Goal: Task Accomplishment & Management: Manage account settings

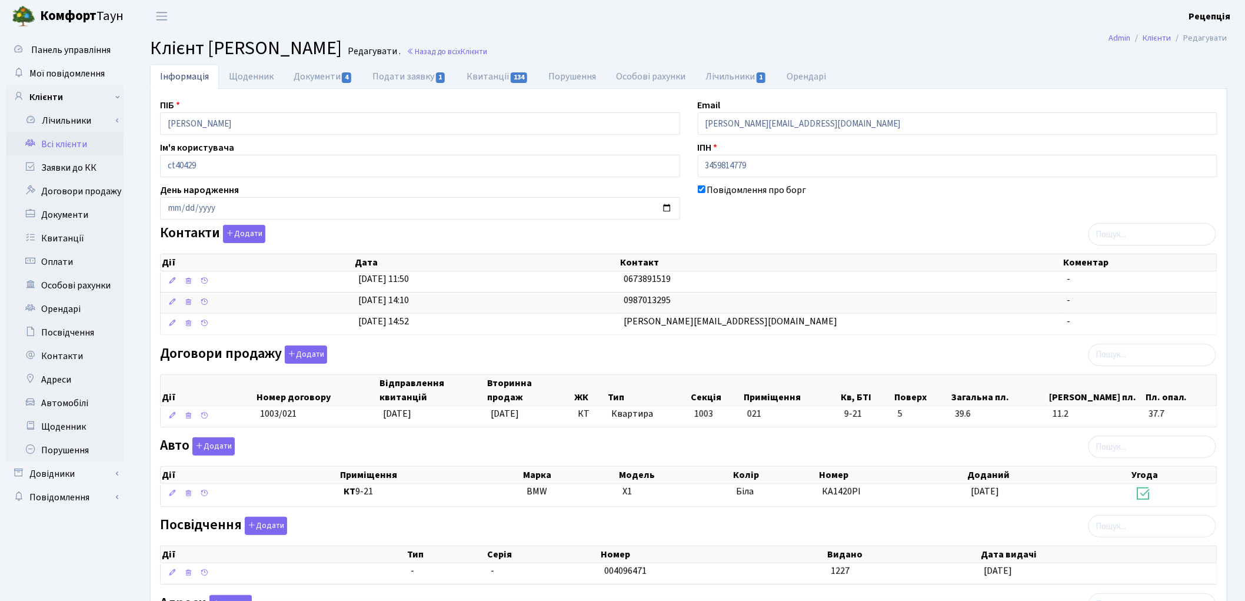
click at [71, 148] on link "Всі клієнти" at bounding box center [65, 144] width 118 height 24
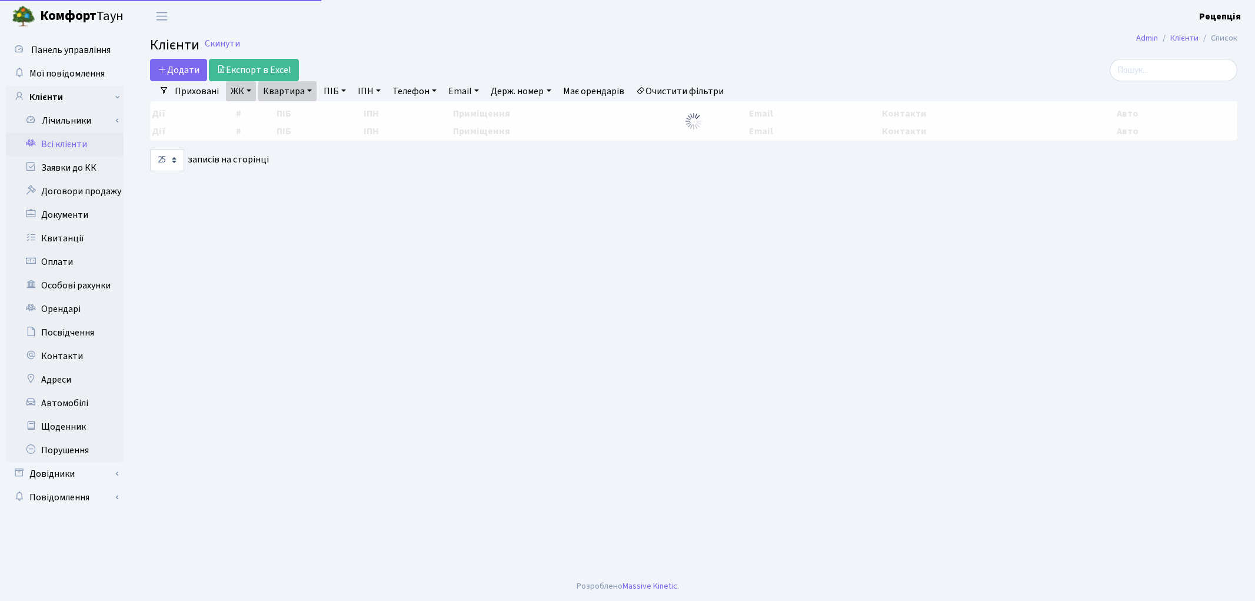
select select "25"
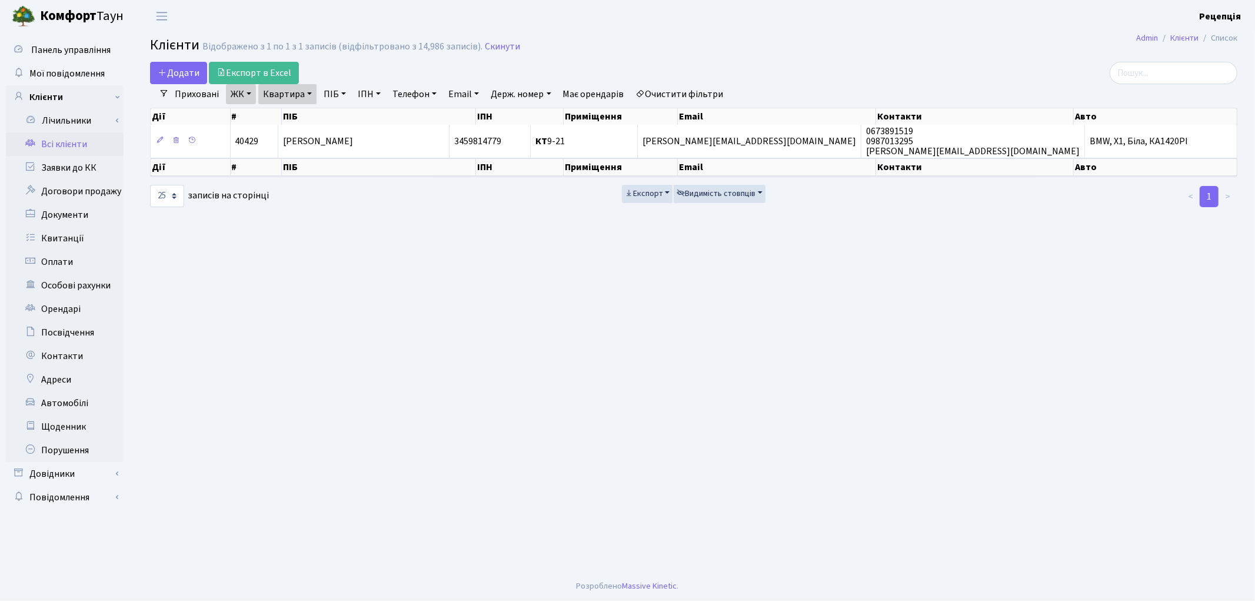
click at [672, 93] on link "Очистити фільтри" at bounding box center [679, 94] width 97 height 20
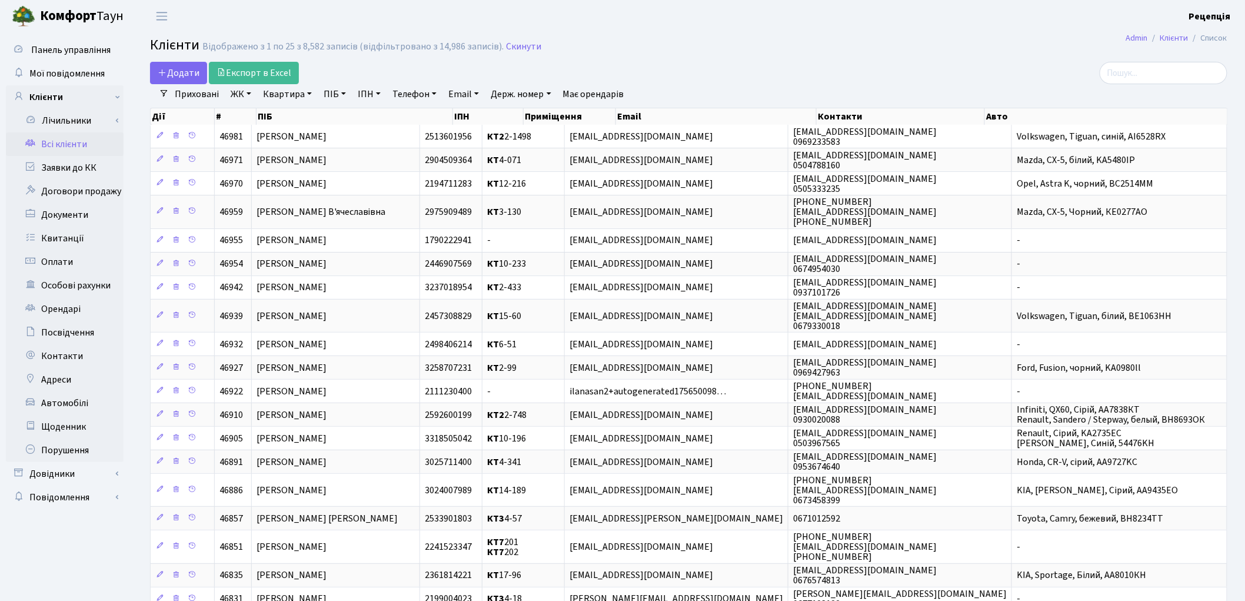
click at [246, 94] on link "ЖК" at bounding box center [241, 94] width 30 height 20
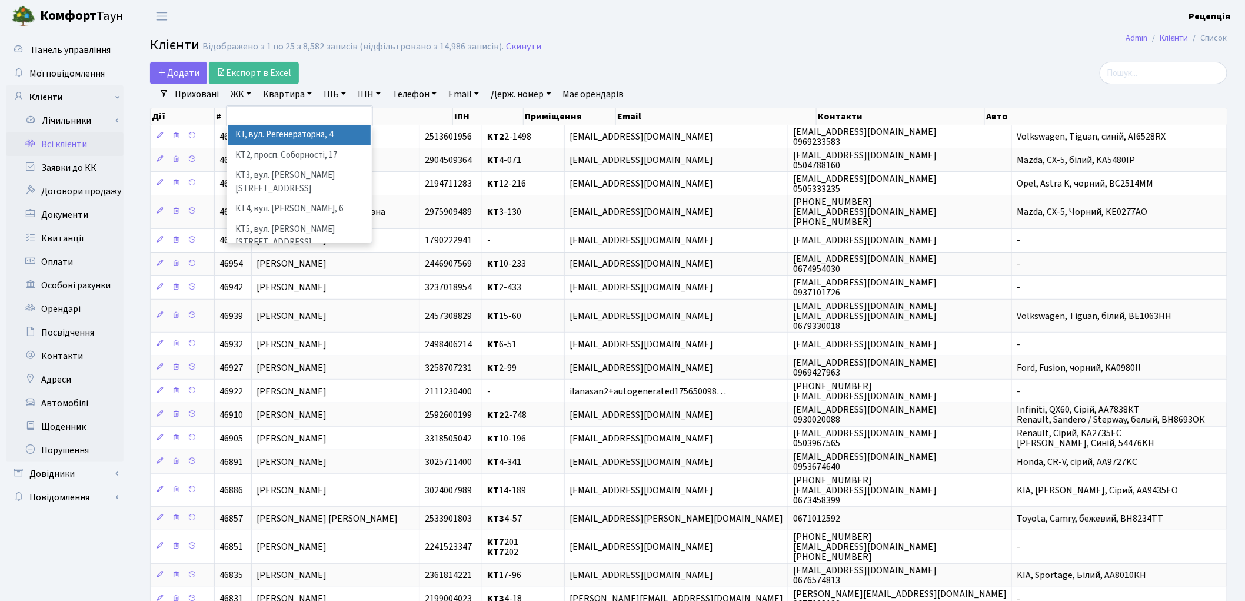
click at [266, 132] on li "КТ, вул. Регенераторна, 4" at bounding box center [299, 135] width 142 height 21
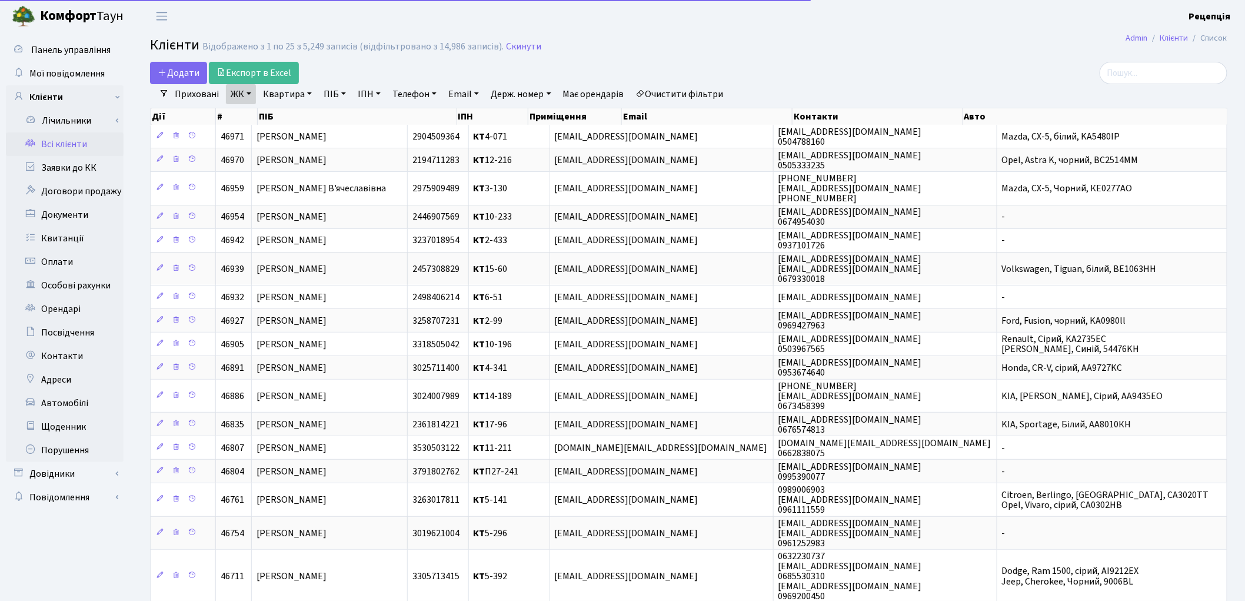
click at [286, 91] on link "Квартира" at bounding box center [287, 94] width 58 height 20
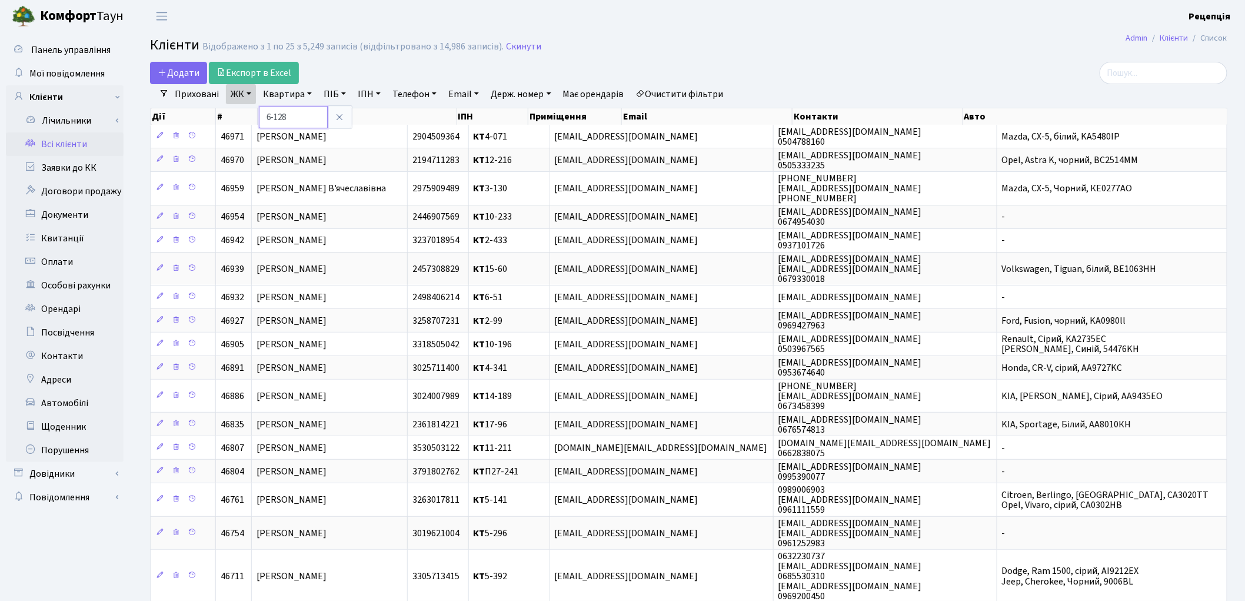
type input "6-128"
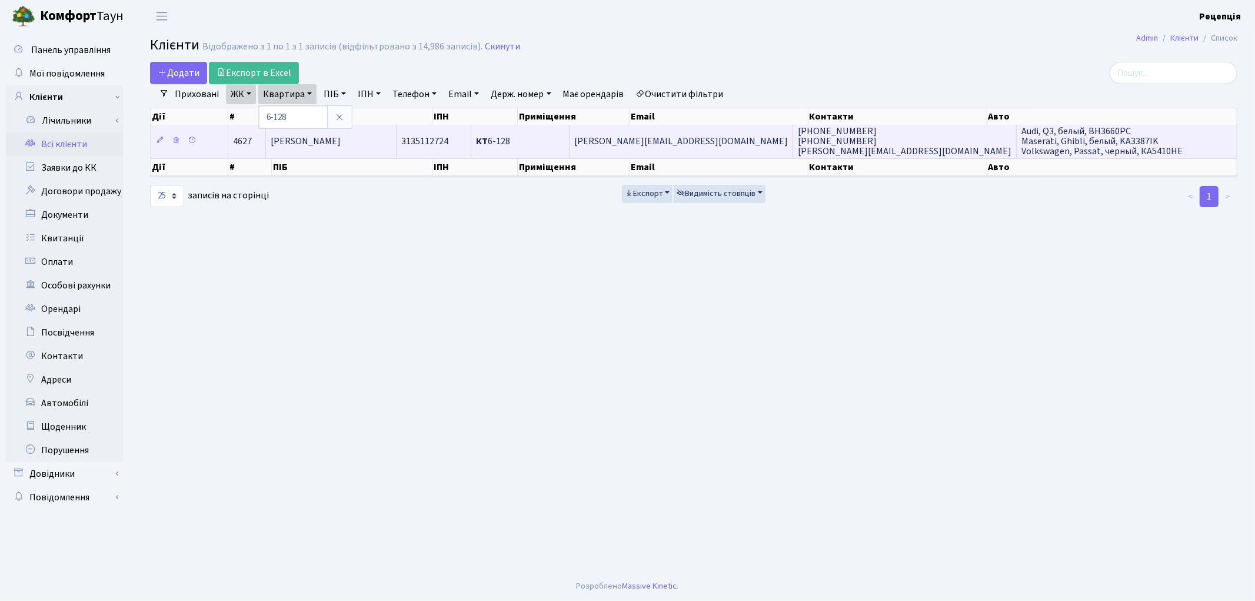
click at [395, 140] on td "[PERSON_NAME]" at bounding box center [331, 141] width 130 height 32
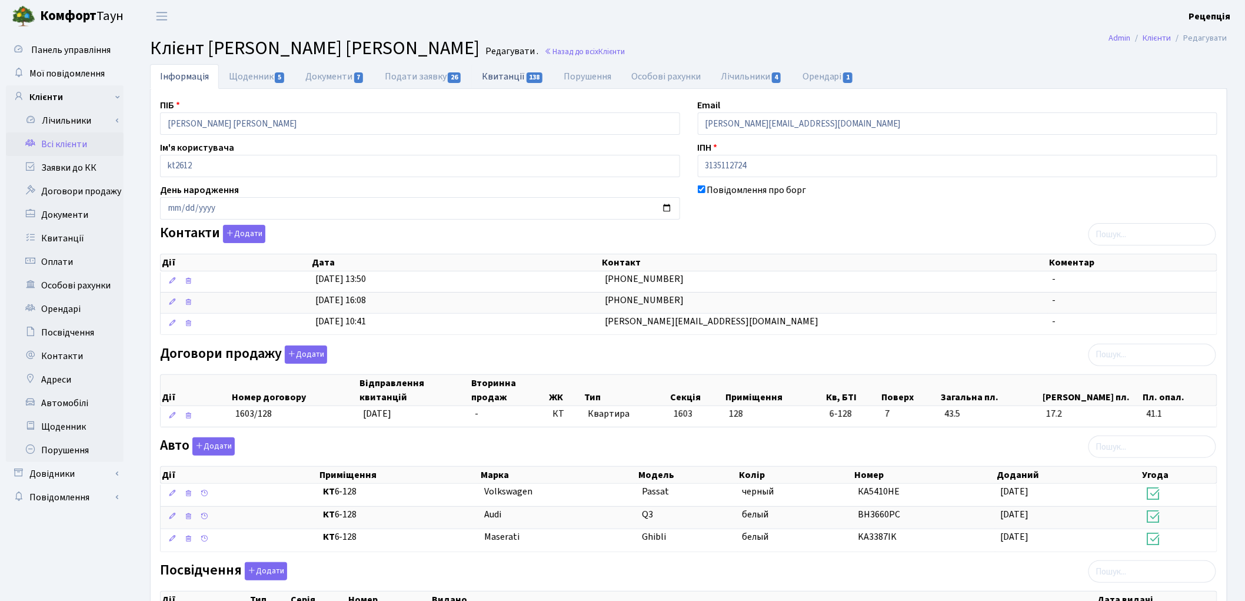
click at [507, 74] on link "Квитанції 138" at bounding box center [513, 76] width 82 height 24
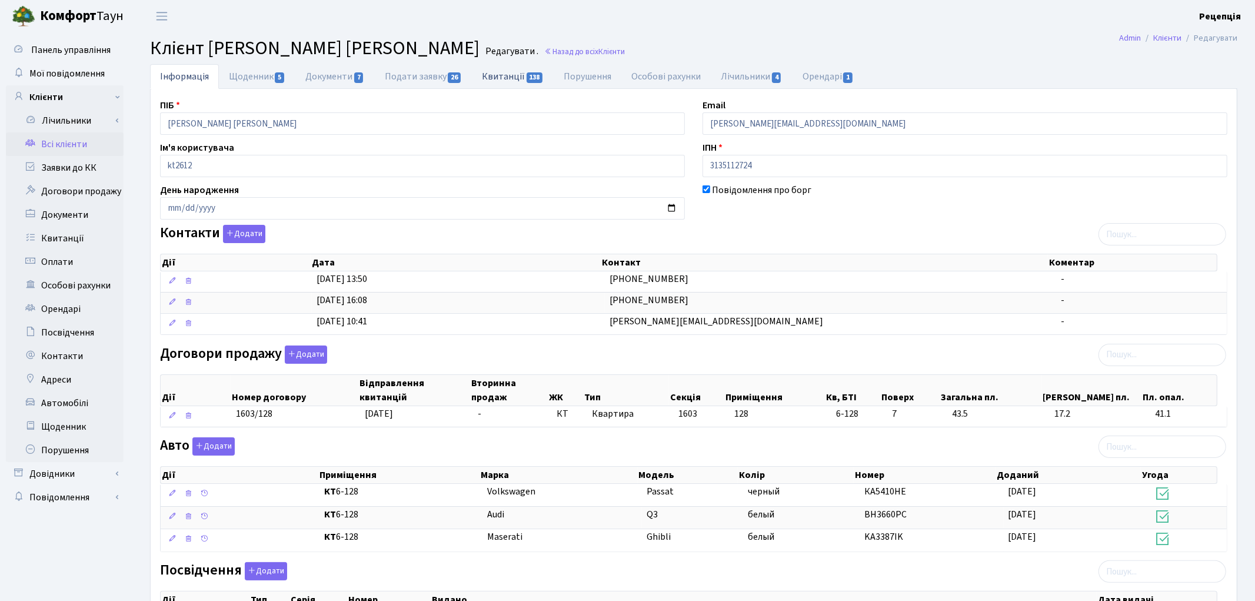
select select "25"
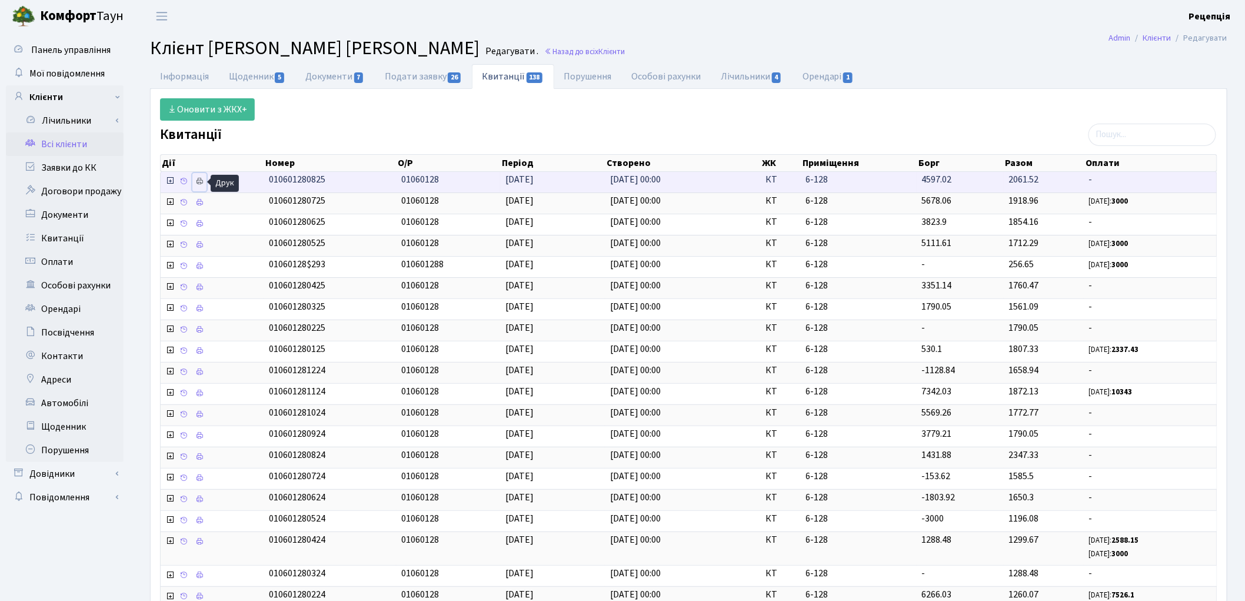
click at [202, 180] on icon at bounding box center [199, 181] width 8 height 8
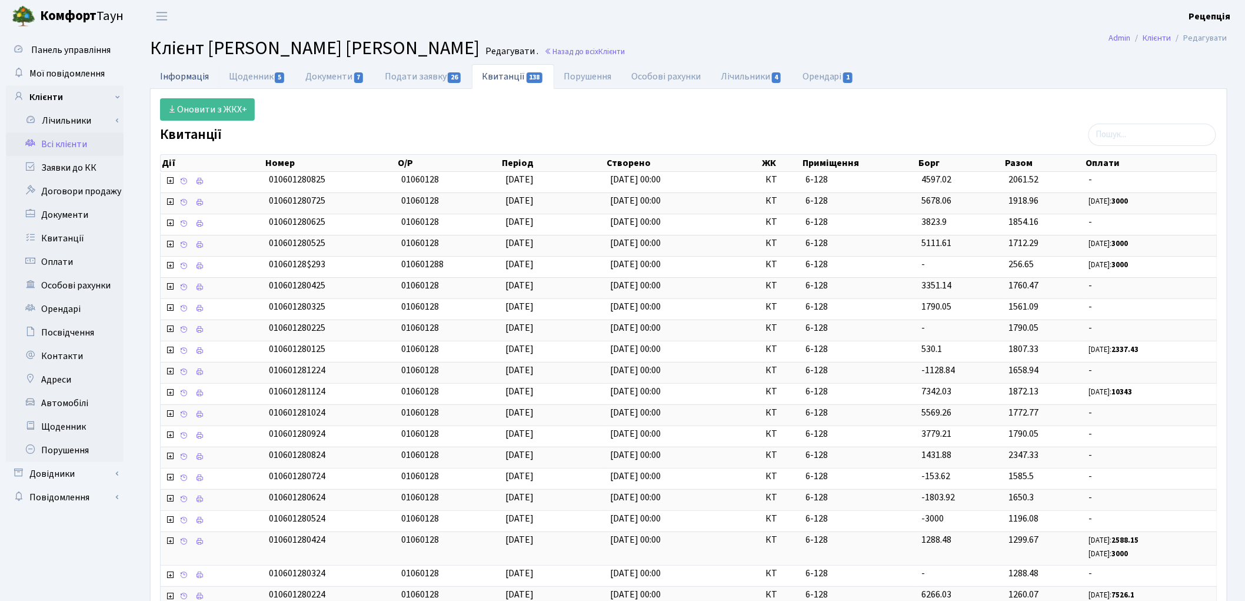
click at [197, 77] on link "Інформація" at bounding box center [184, 76] width 69 height 24
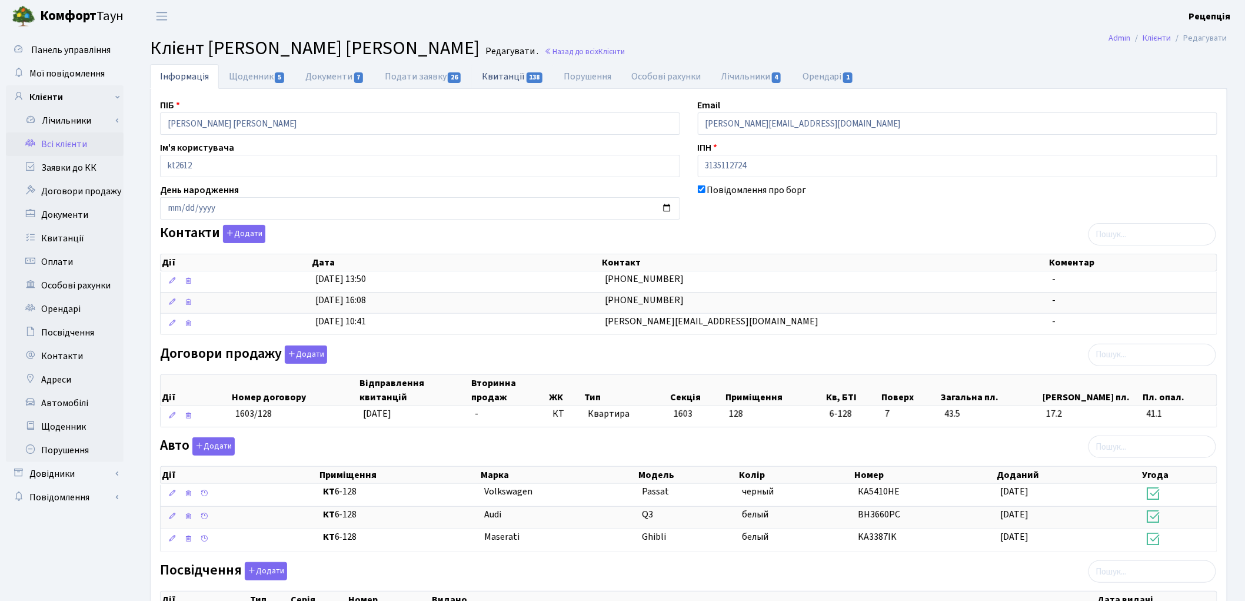
click at [485, 69] on link "Квитанції 138" at bounding box center [513, 76] width 82 height 24
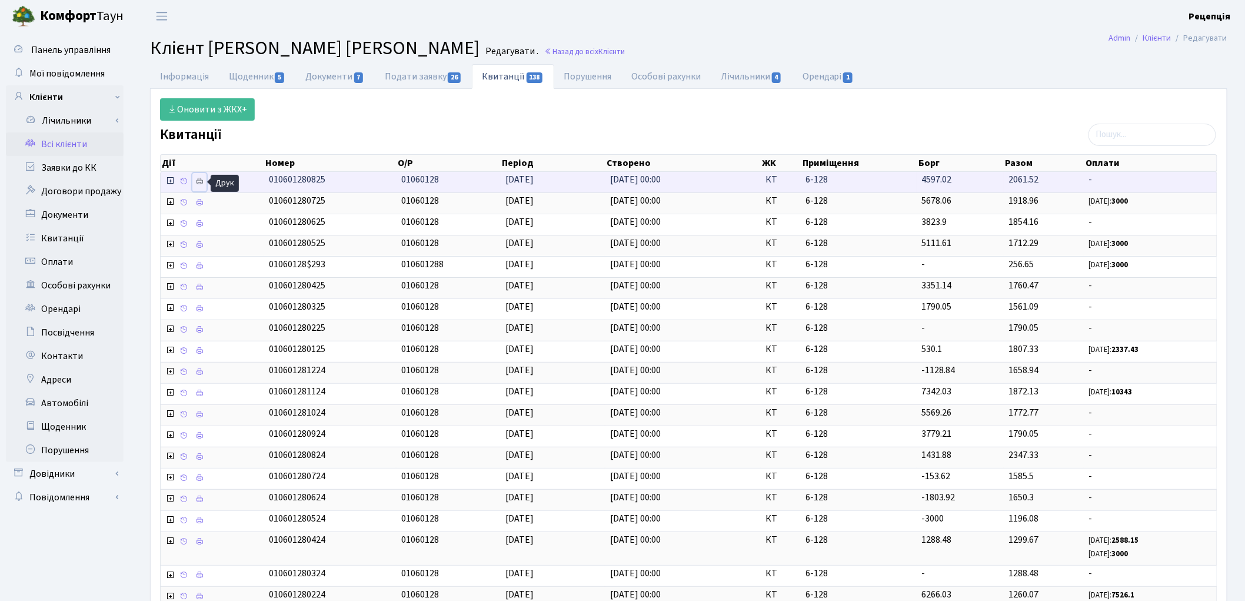
click at [204, 179] on icon at bounding box center [199, 181] width 8 height 8
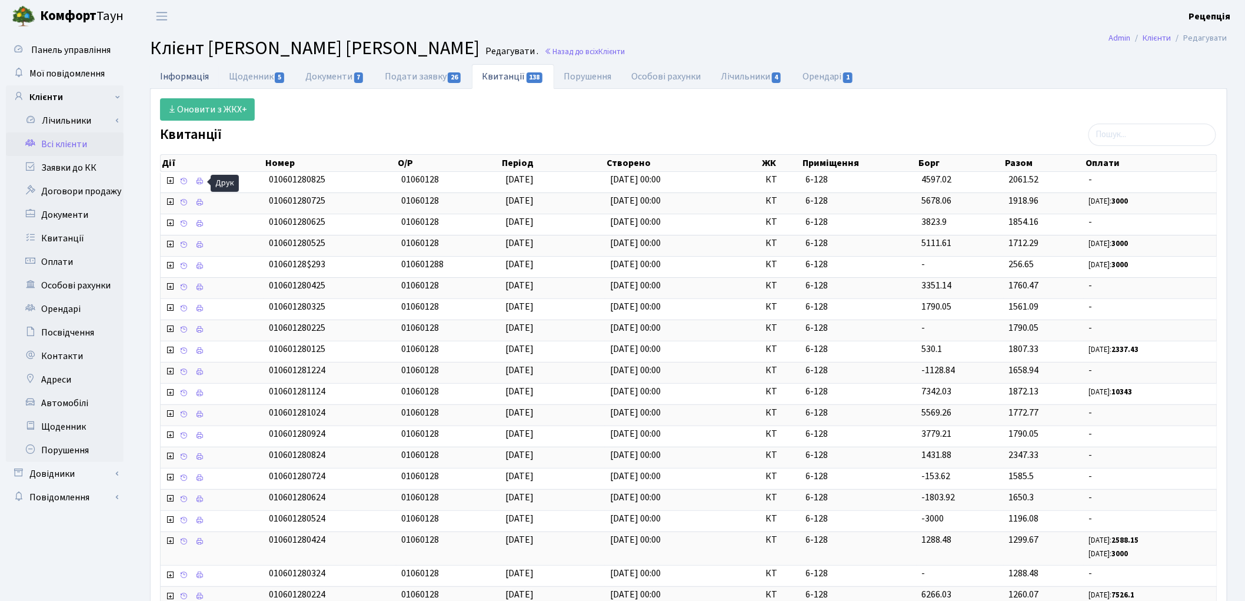
click at [177, 68] on link "Інформація" at bounding box center [184, 76] width 69 height 24
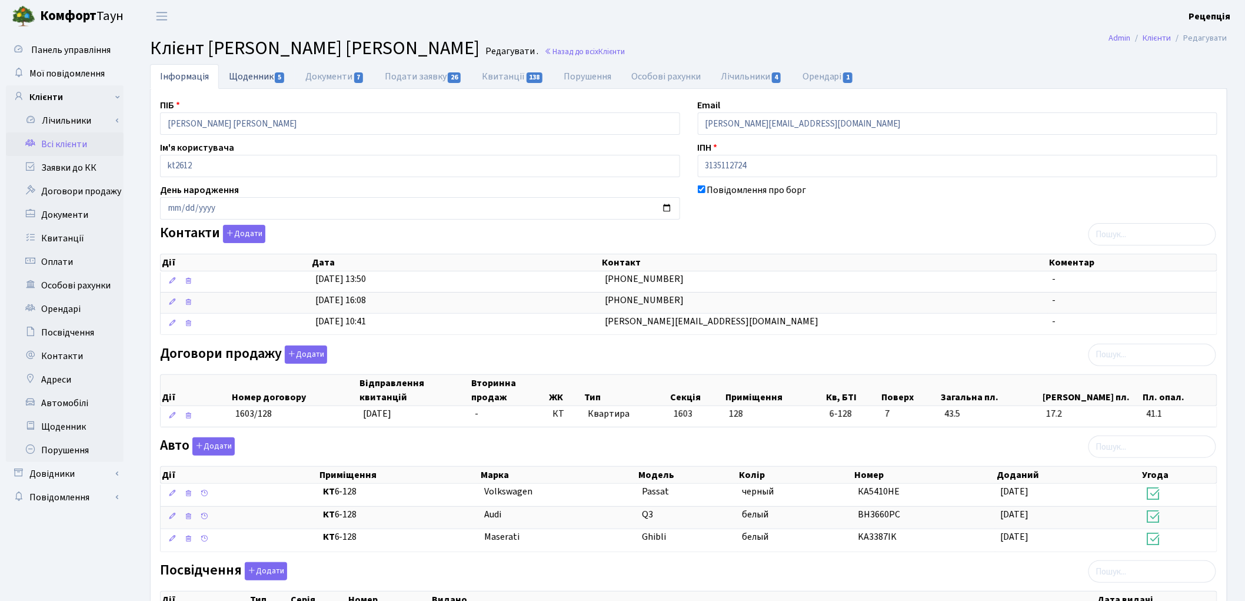
click at [265, 79] on link "Щоденник 5" at bounding box center [257, 76] width 76 height 24
select select "25"
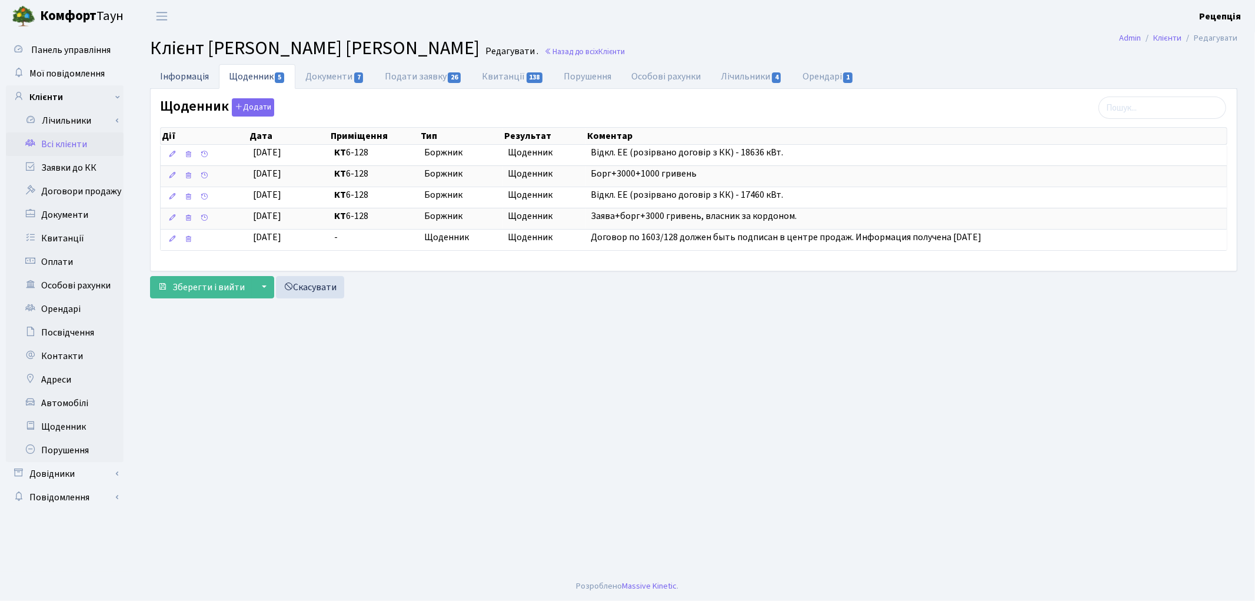
click at [197, 85] on link "Інформація" at bounding box center [184, 76] width 69 height 24
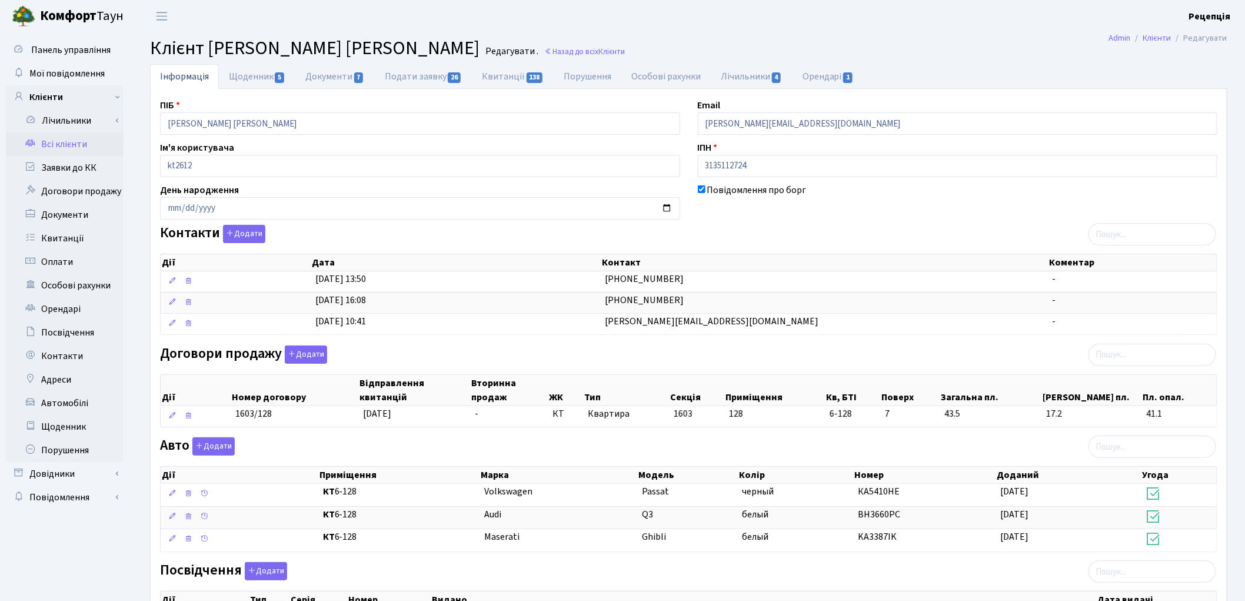
click at [95, 143] on link "Всі клієнти" at bounding box center [65, 144] width 118 height 24
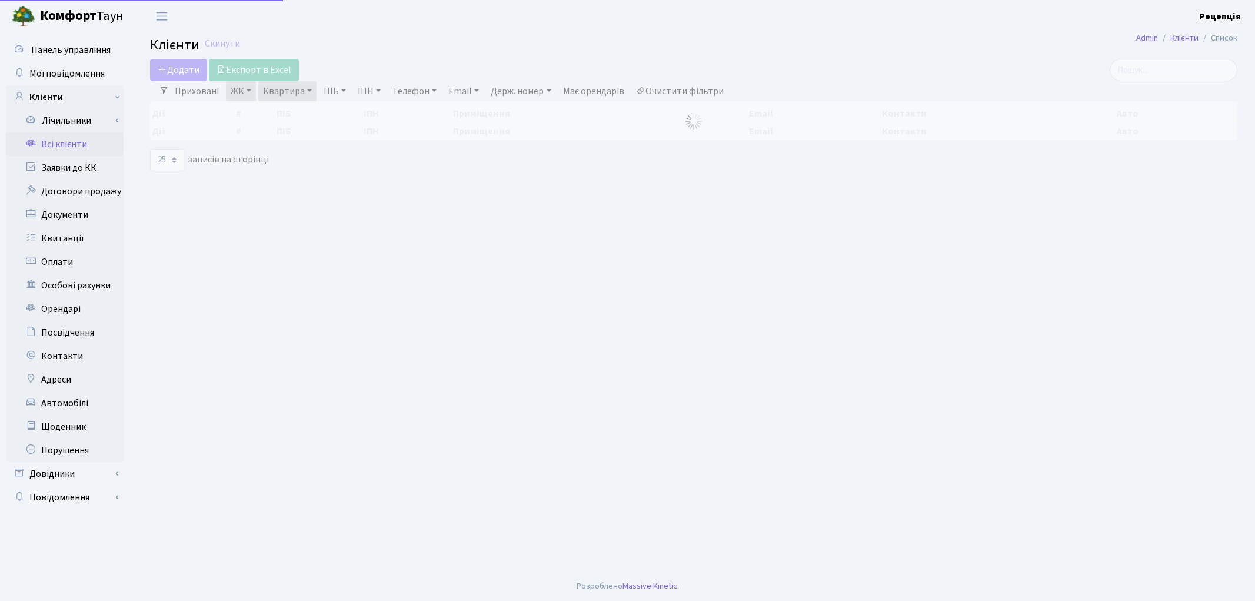
select select "25"
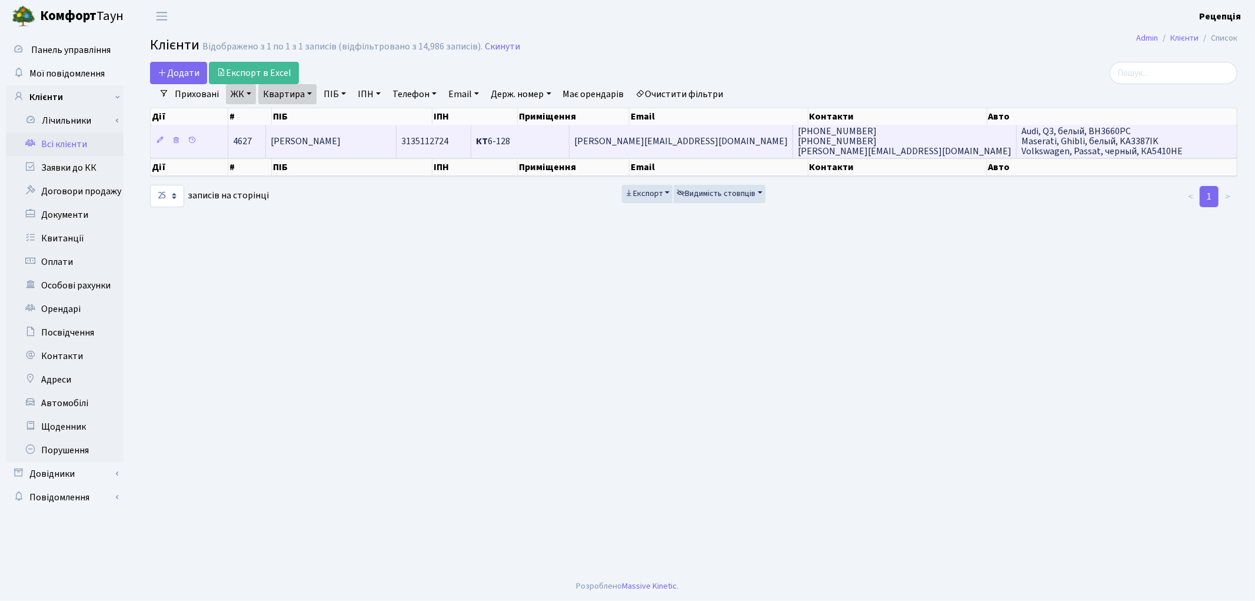
click at [339, 139] on span "[PERSON_NAME]" at bounding box center [306, 141] width 70 height 13
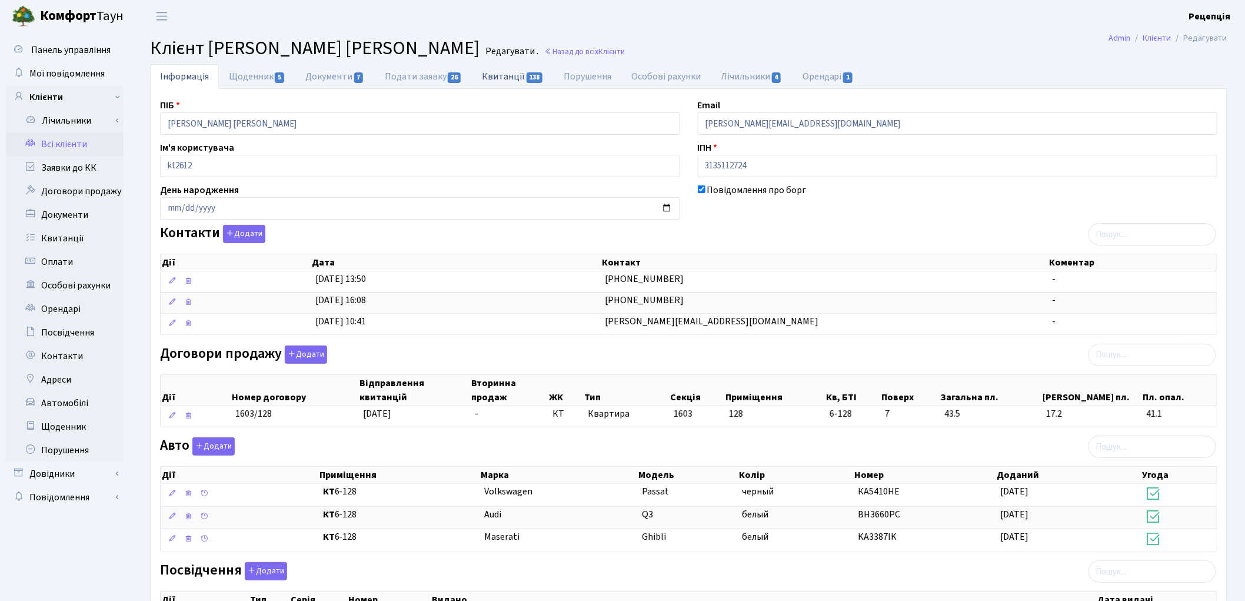
click at [508, 79] on link "Квитанції 138" at bounding box center [513, 76] width 82 height 24
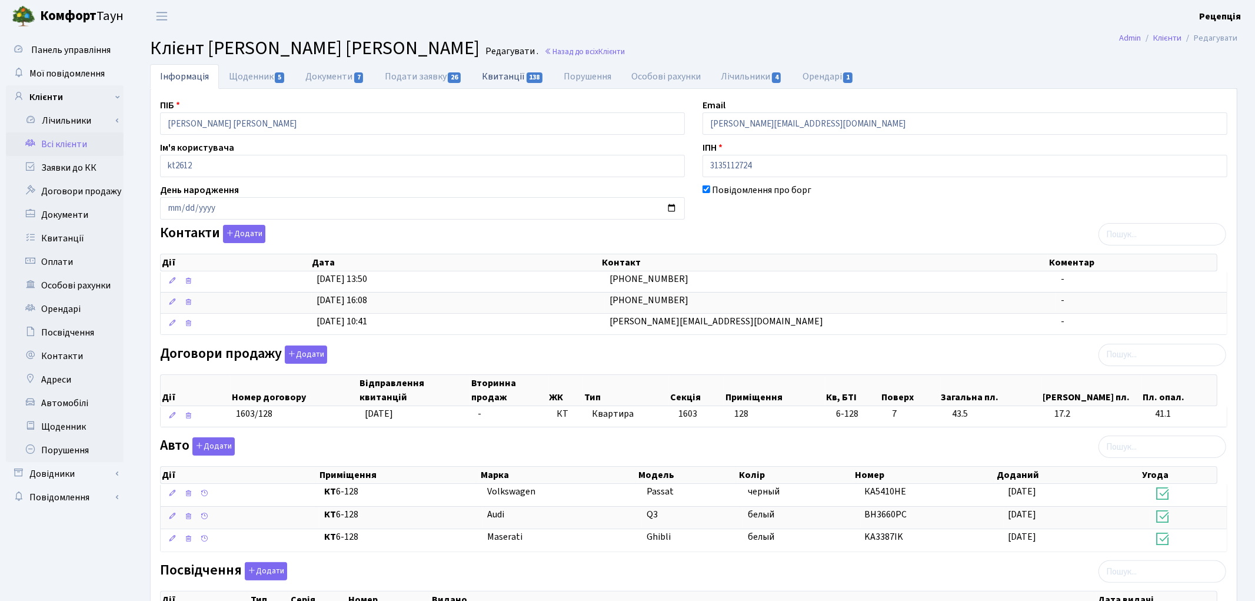
select select "25"
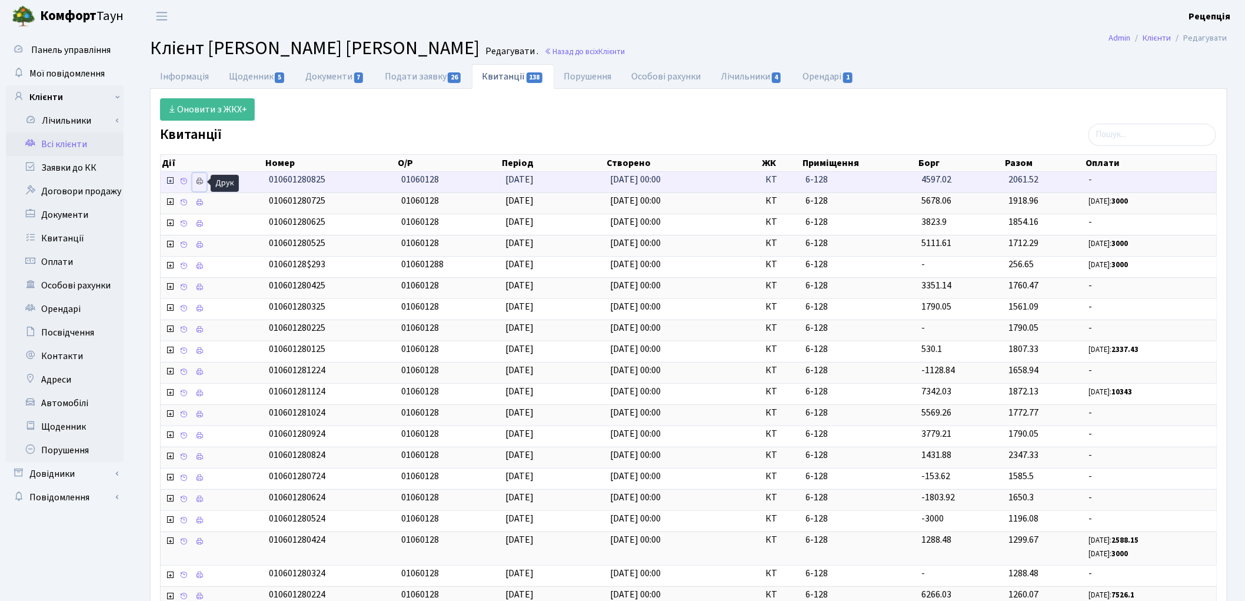
click at [202, 181] on icon at bounding box center [199, 181] width 8 height 8
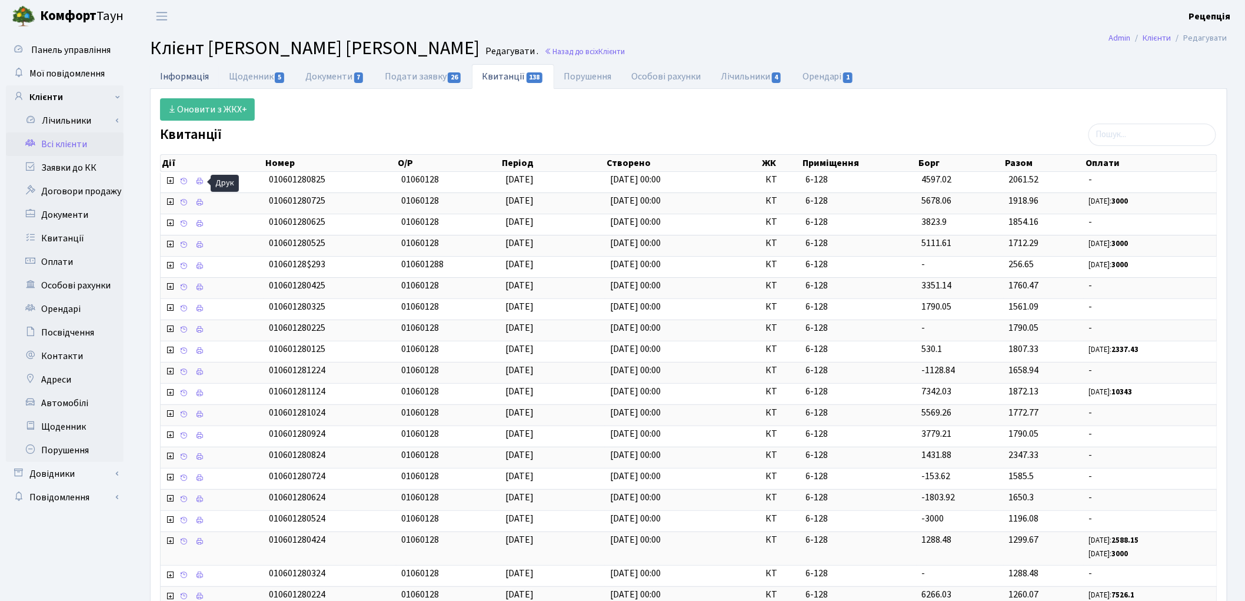
click at [189, 75] on link "Інформація" at bounding box center [184, 76] width 69 height 24
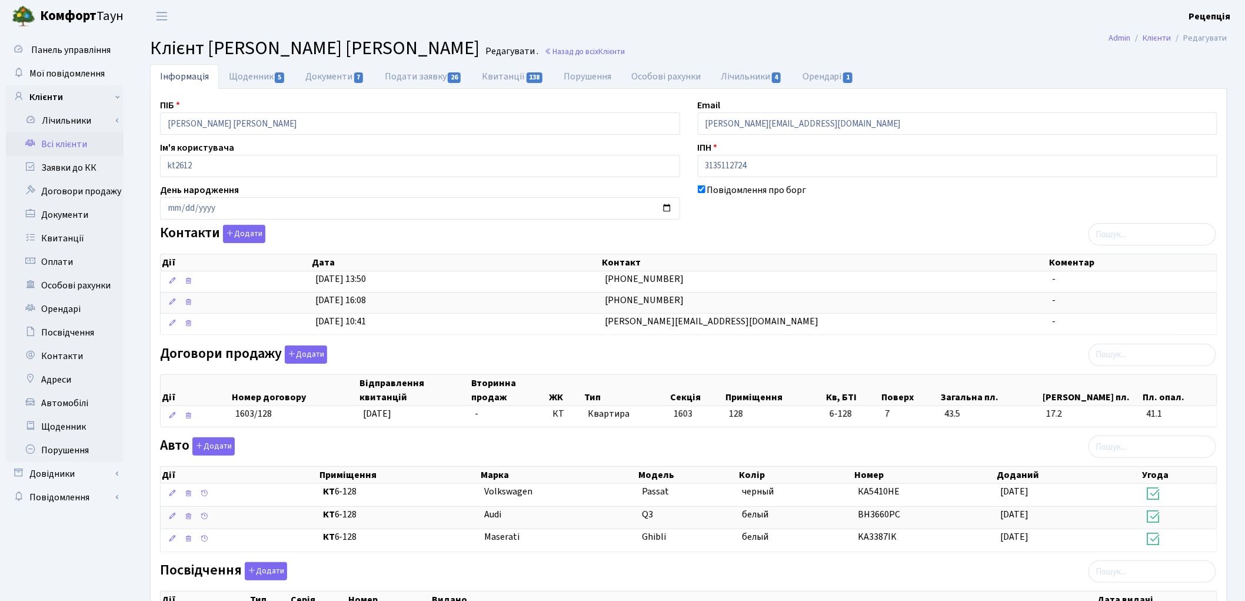
click at [61, 148] on link "Всі клієнти" at bounding box center [65, 144] width 118 height 24
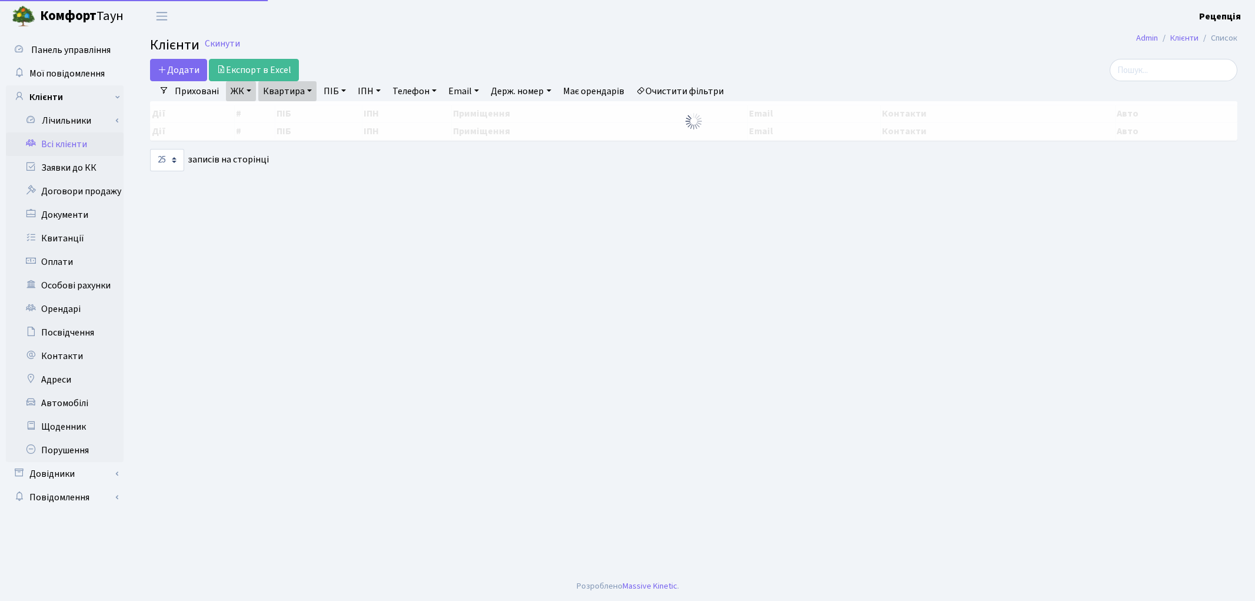
select select "25"
